Goal: Use online tool/utility: Utilize a website feature to perform a specific function

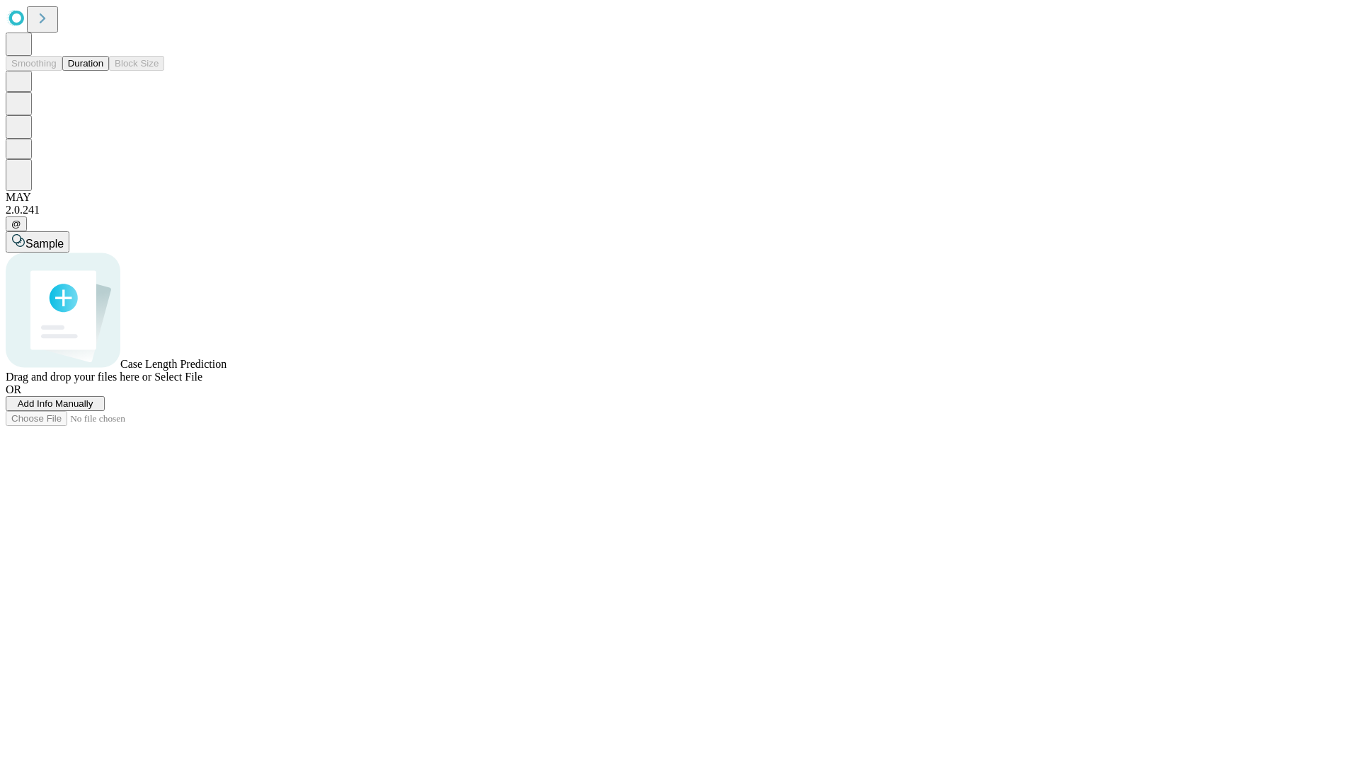
click at [93, 409] on span "Add Info Manually" at bounding box center [56, 404] width 76 height 11
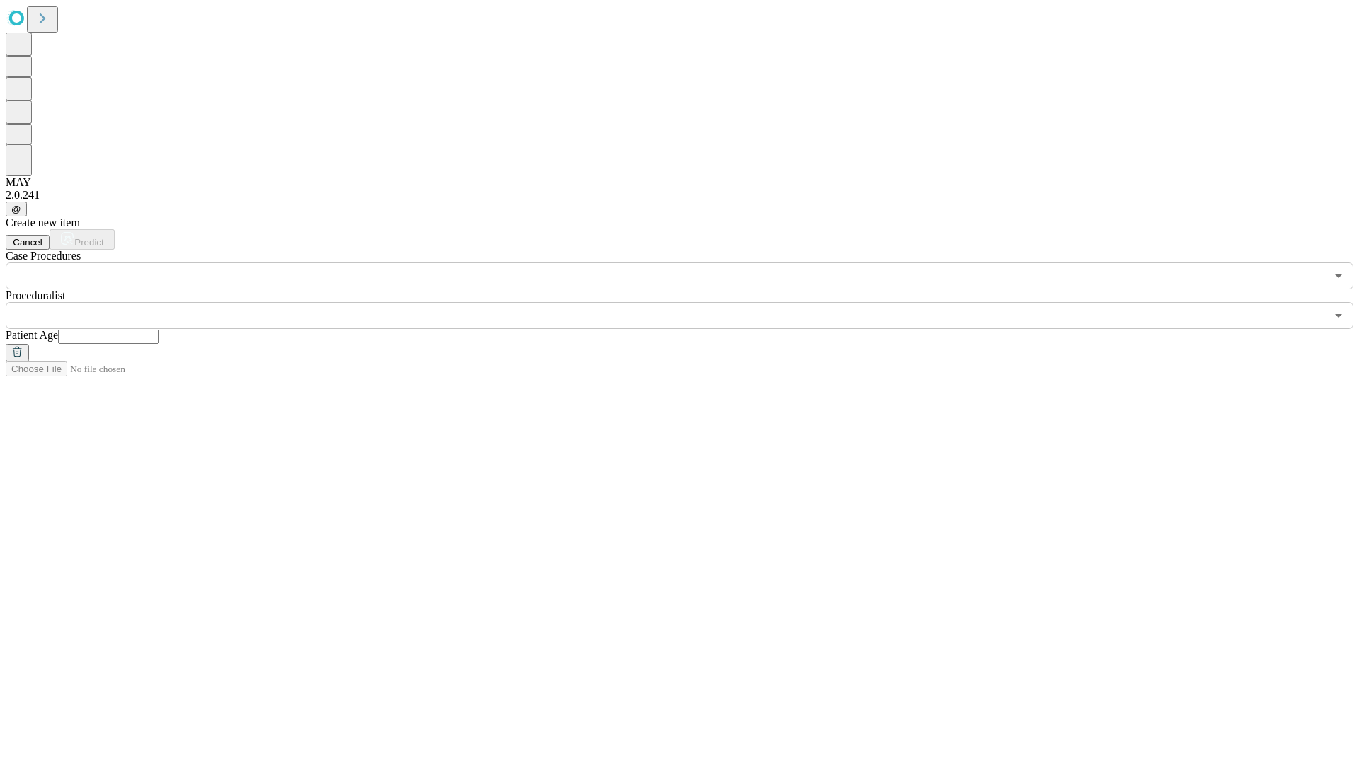
click at [159, 330] on input "text" at bounding box center [108, 337] width 101 height 14
type input "**"
click at [689, 302] on input "text" at bounding box center [666, 315] width 1320 height 27
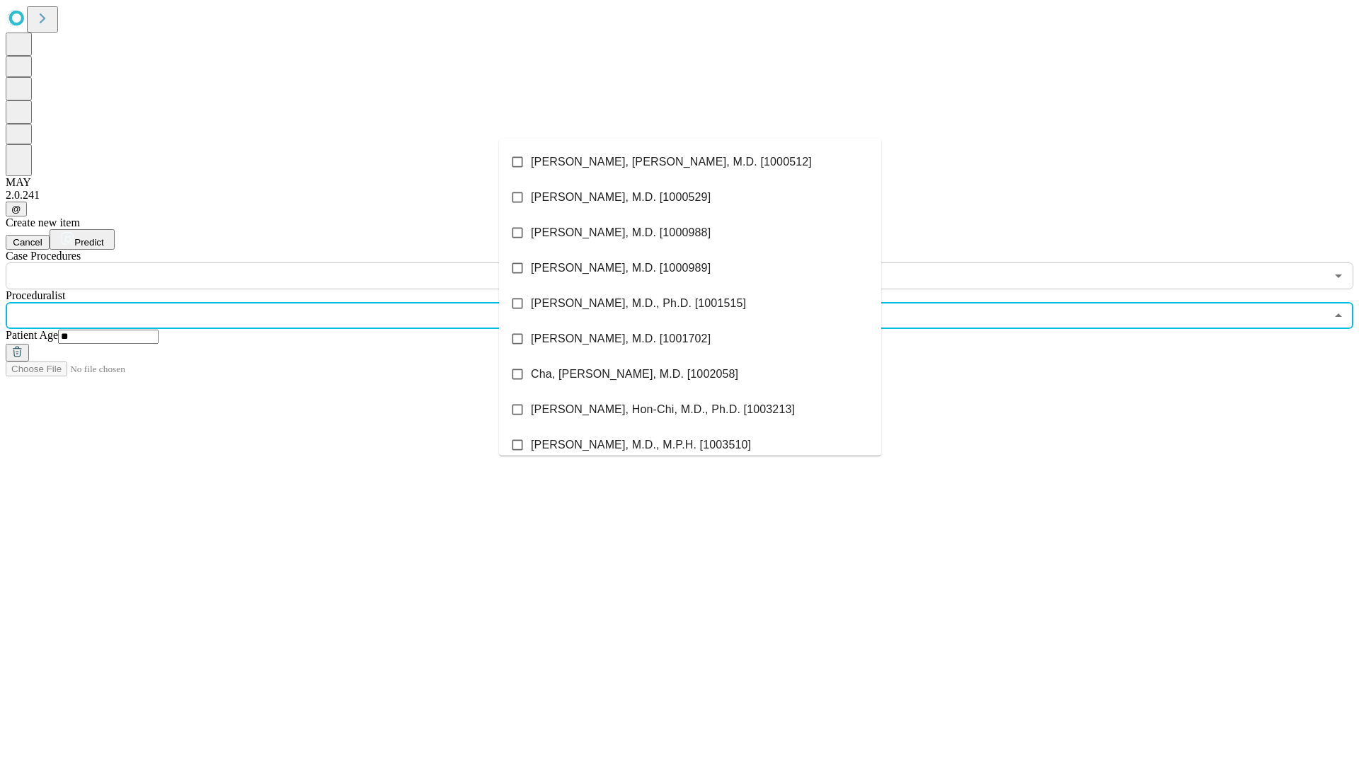
click at [690, 162] on li "[PERSON_NAME], [PERSON_NAME], M.D. [1000512]" at bounding box center [690, 161] width 382 height 35
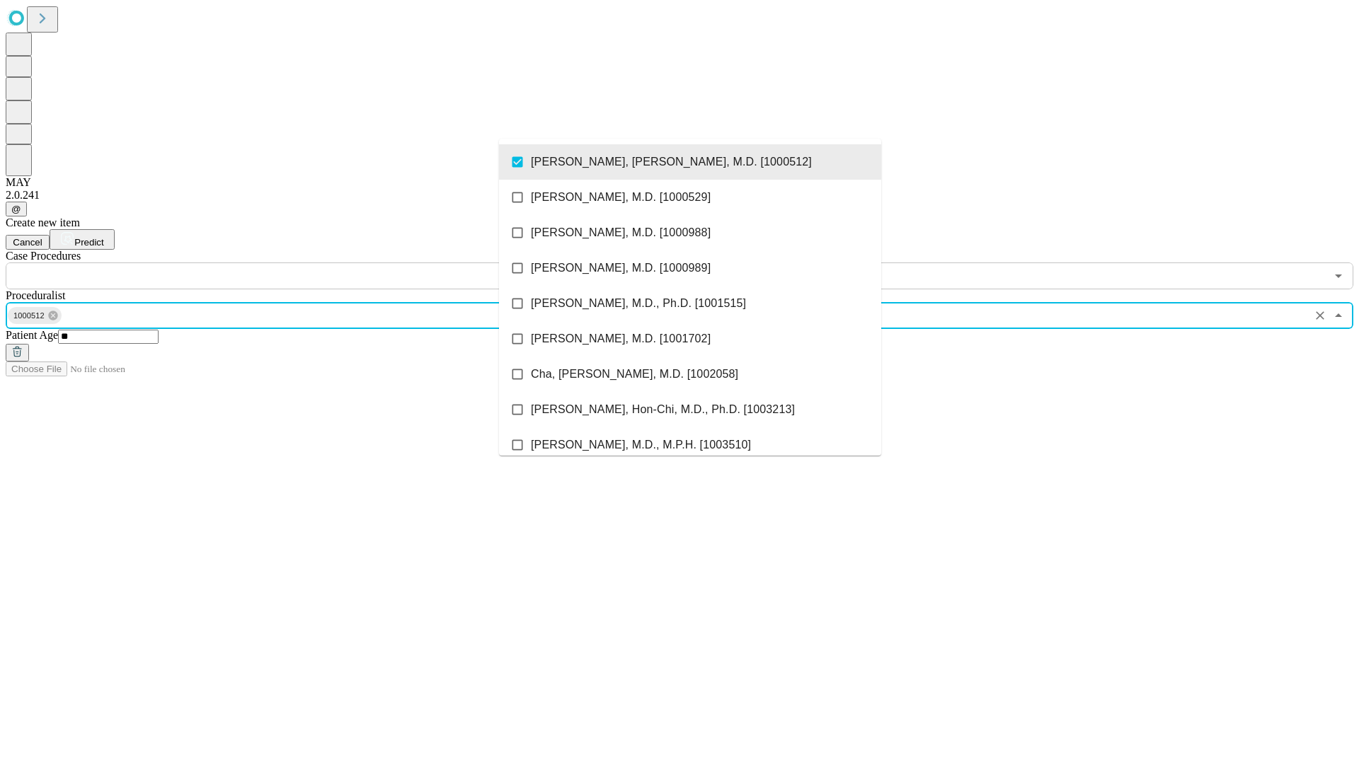
click at [297, 263] on input "text" at bounding box center [666, 276] width 1320 height 27
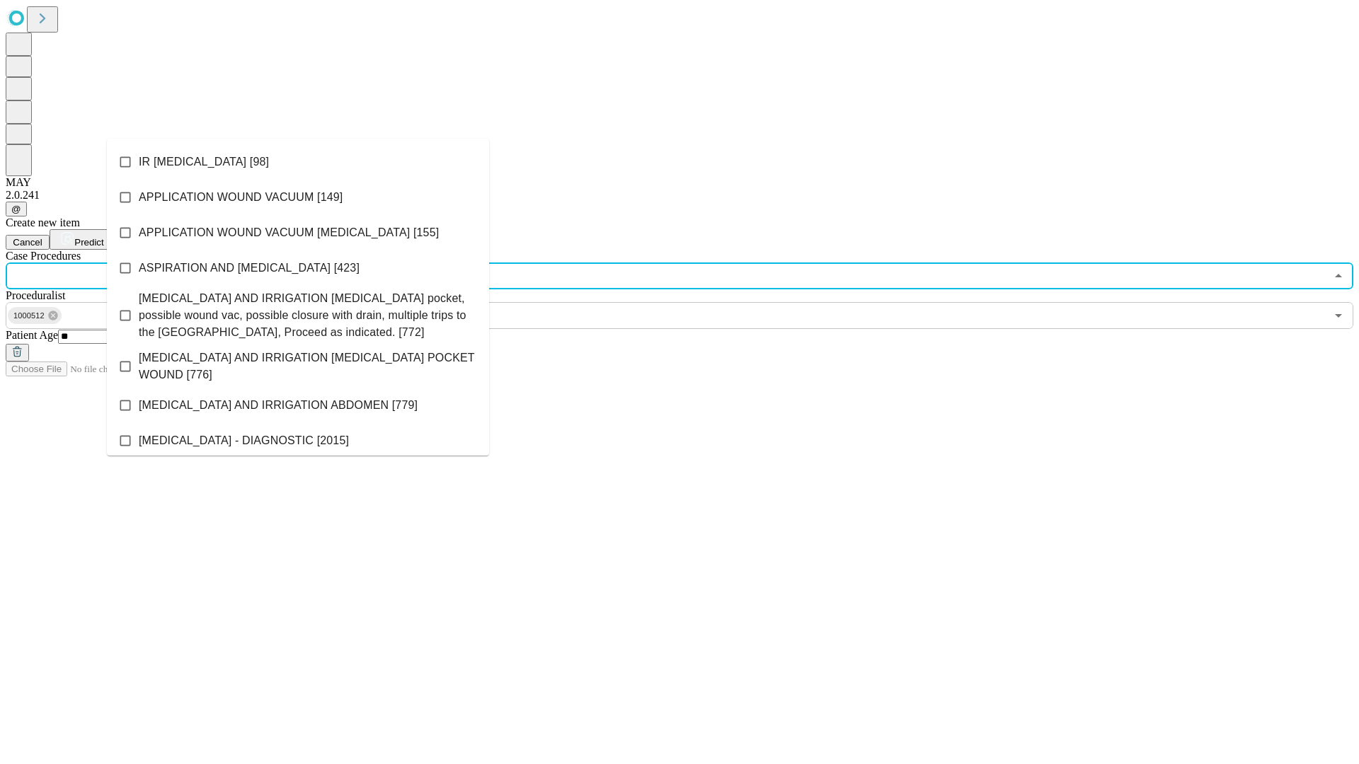
click at [298, 162] on li "IR [MEDICAL_DATA] [98]" at bounding box center [298, 161] width 382 height 35
click at [103, 237] on span "Predict" at bounding box center [88, 242] width 29 height 11
